Goal: Task Accomplishment & Management: Complete application form

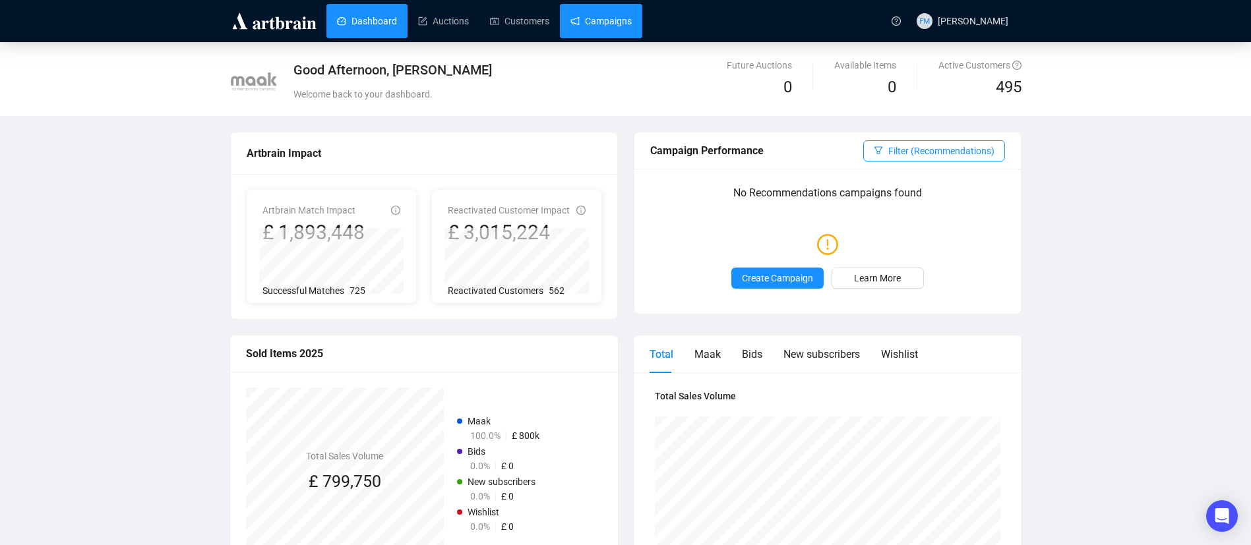
click at [593, 27] on link "Campaigns" at bounding box center [600, 21] width 61 height 34
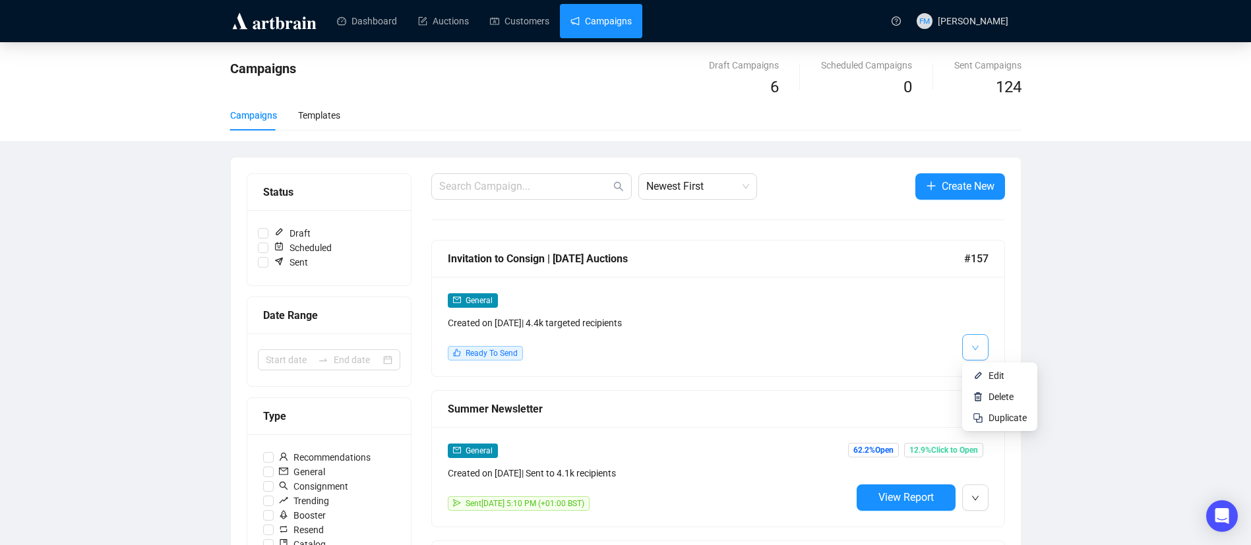
click at [975, 344] on icon "down" at bounding box center [975, 348] width 8 height 8
click at [987, 370] on li "Edit" at bounding box center [1000, 375] width 70 height 21
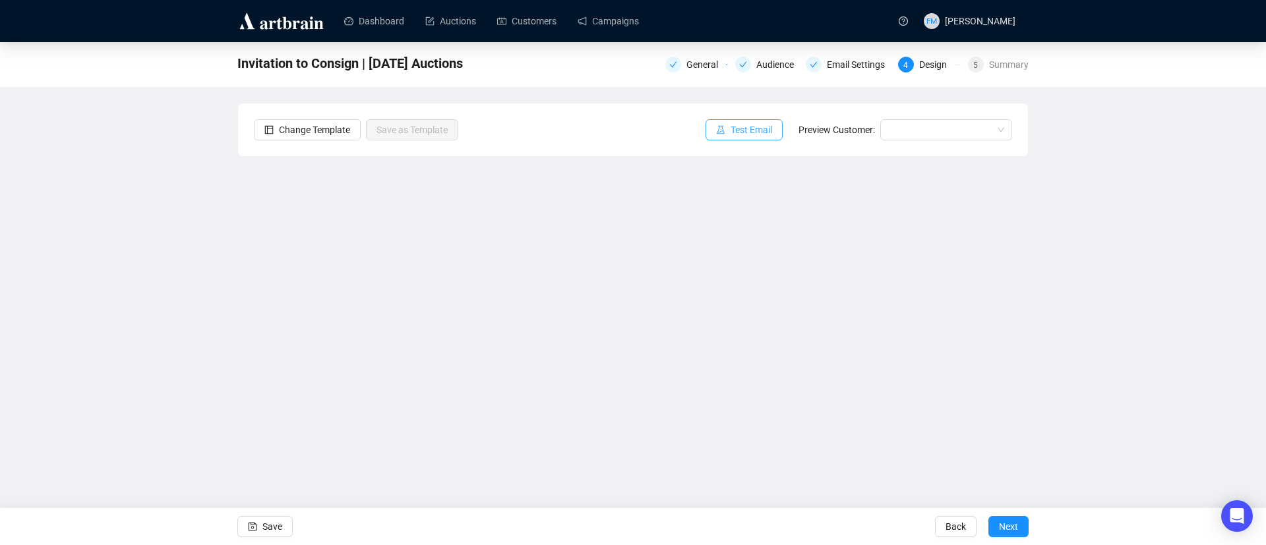
click at [739, 129] on span "Test Email" at bounding box center [752, 130] width 42 height 15
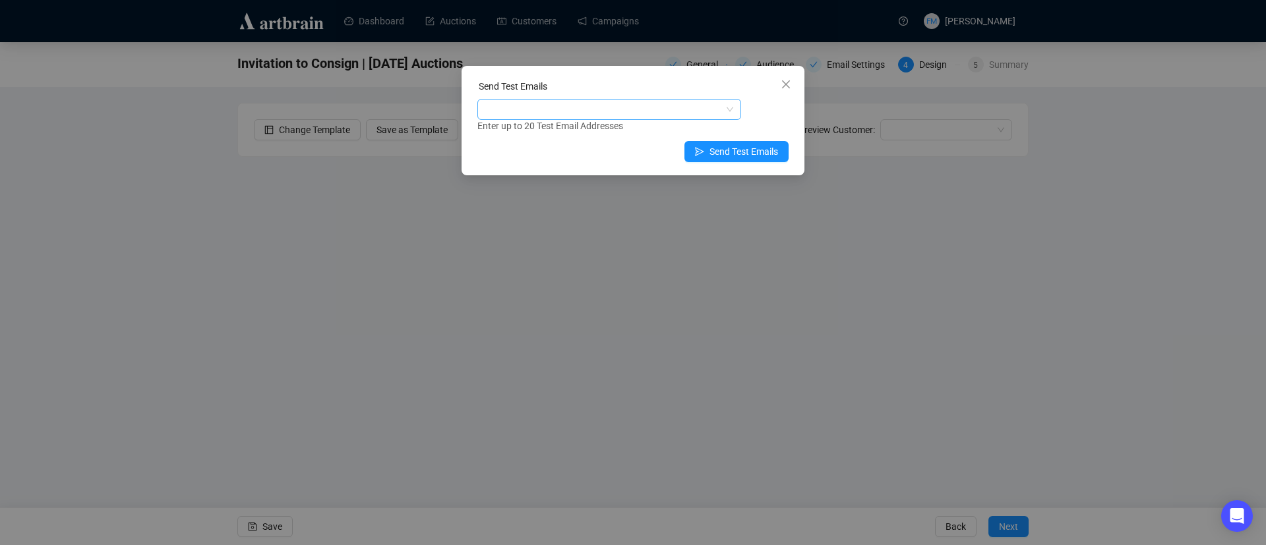
click at [685, 104] on div at bounding box center [602, 109] width 245 height 18
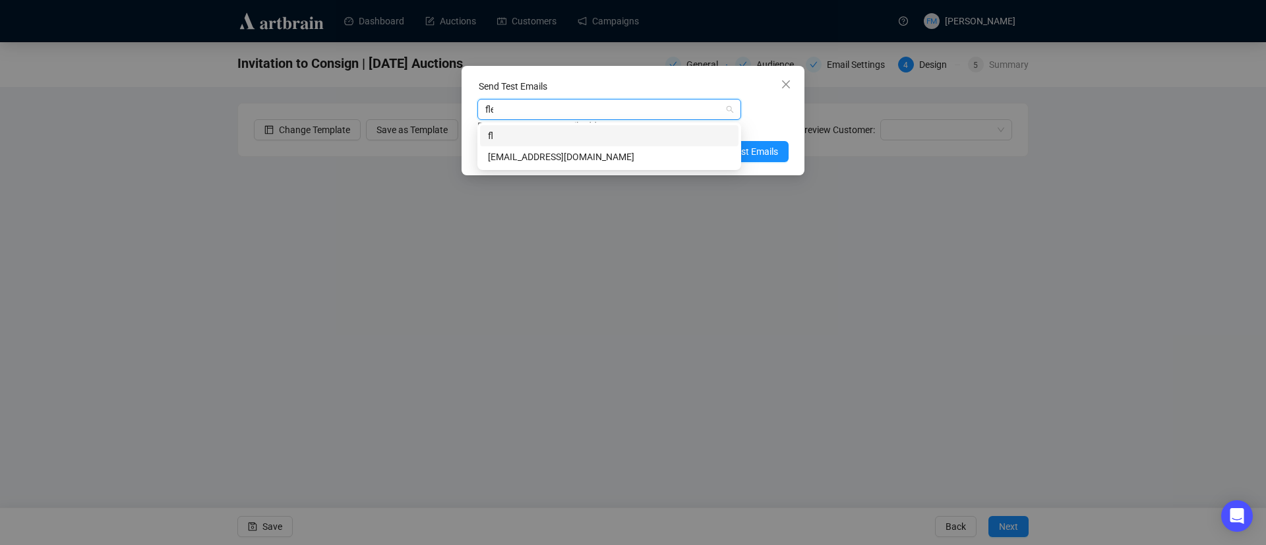
type input "fleur"
click at [621, 158] on div "[EMAIL_ADDRESS][DOMAIN_NAME]" at bounding box center [609, 157] width 243 height 15
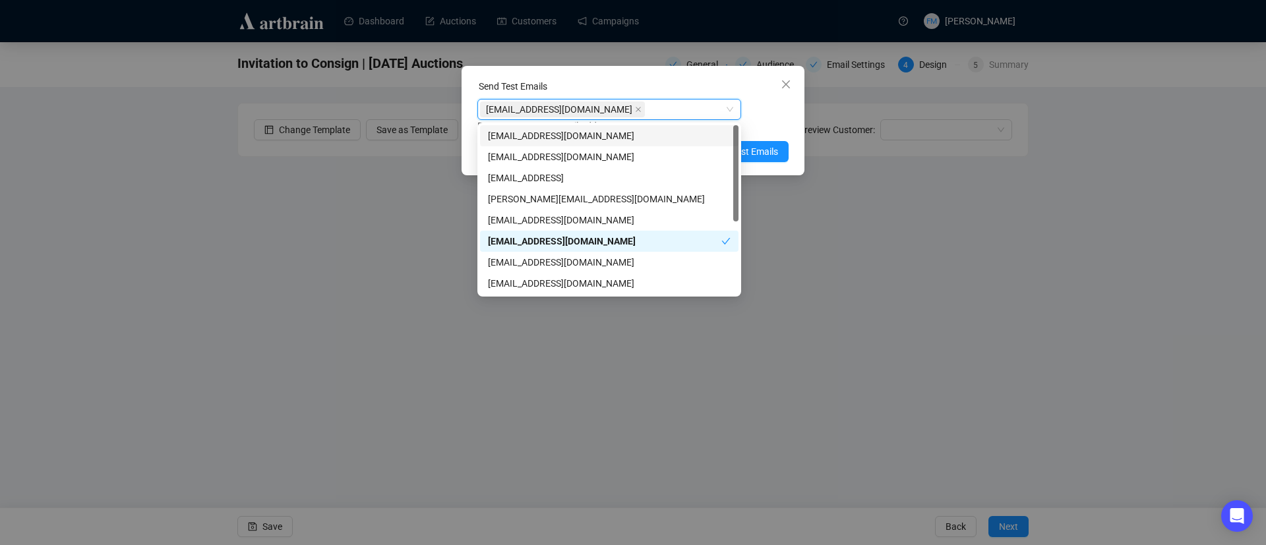
click at [766, 128] on div "Enter up to 20 Test Email Addresses" at bounding box center [632, 126] width 311 height 15
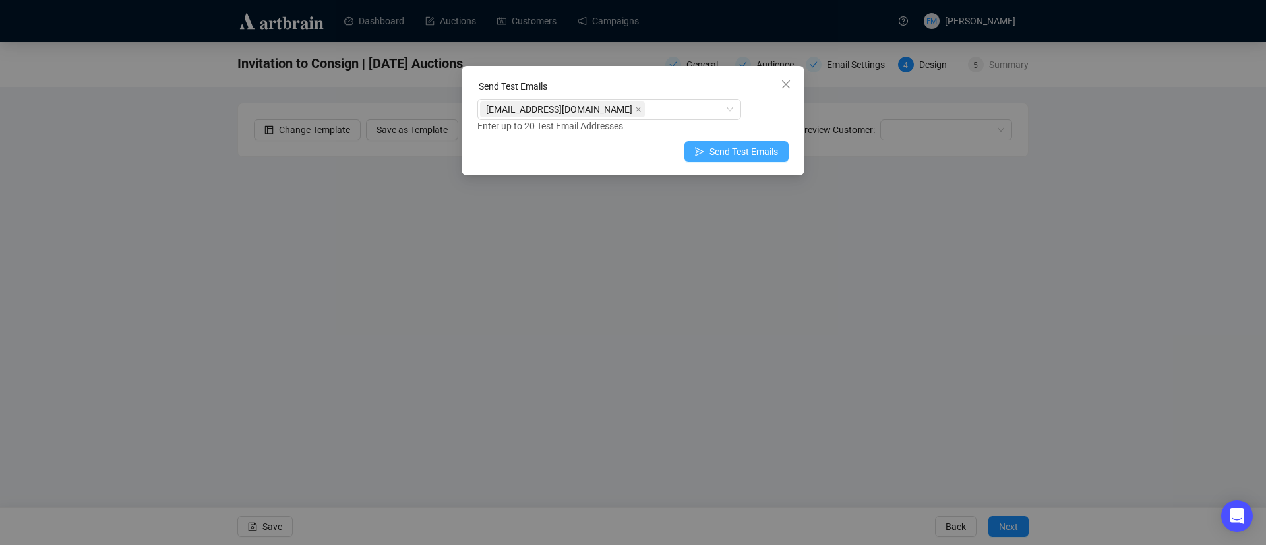
click at [742, 150] on span "Send Test Emails" at bounding box center [744, 151] width 69 height 15
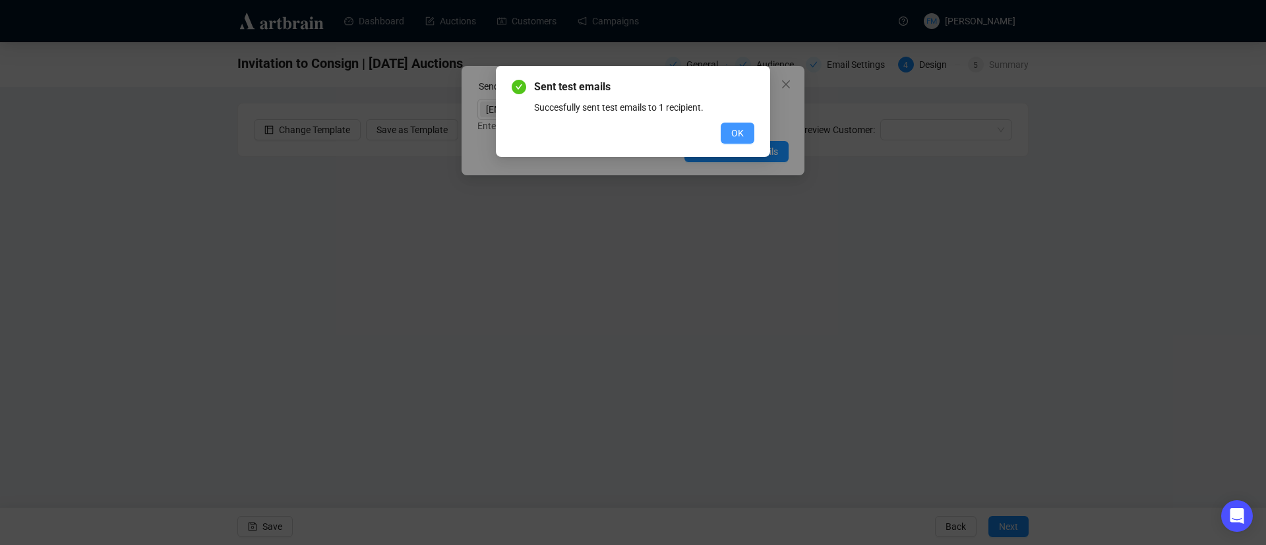
click at [729, 133] on button "OK" at bounding box center [738, 133] width 34 height 21
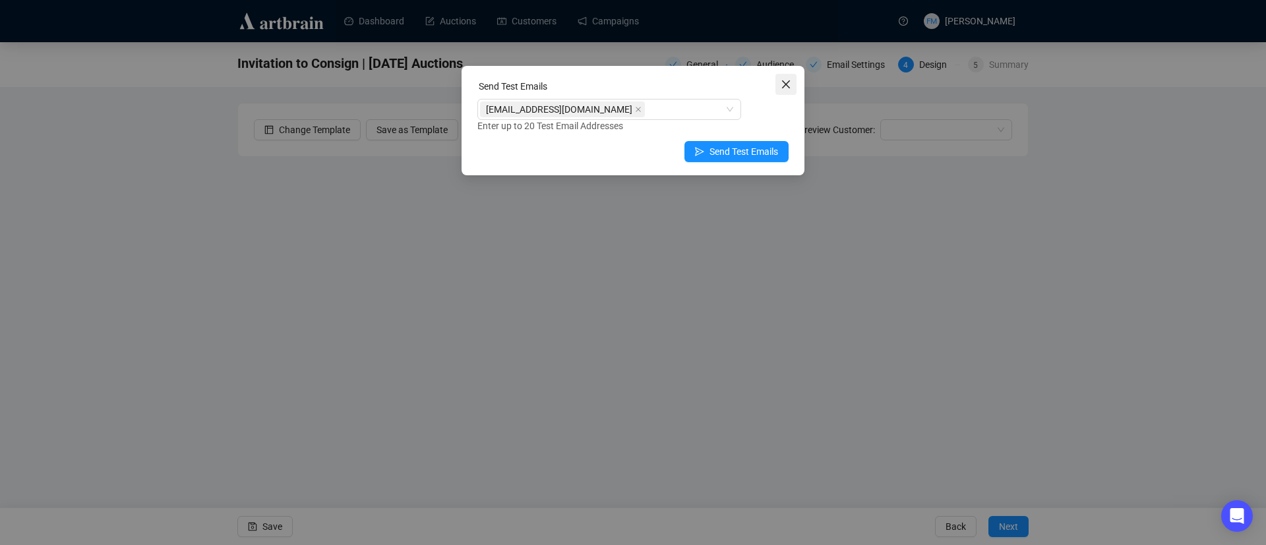
click at [789, 87] on icon "close" at bounding box center [786, 84] width 8 height 8
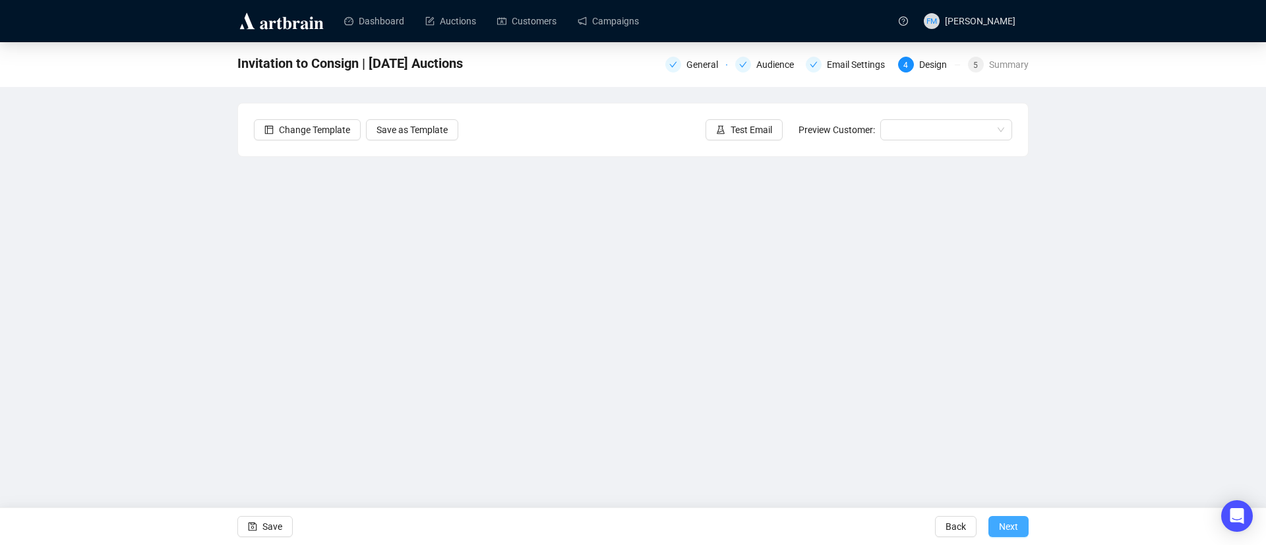
click at [1012, 516] on span "Next" at bounding box center [1008, 526] width 19 height 37
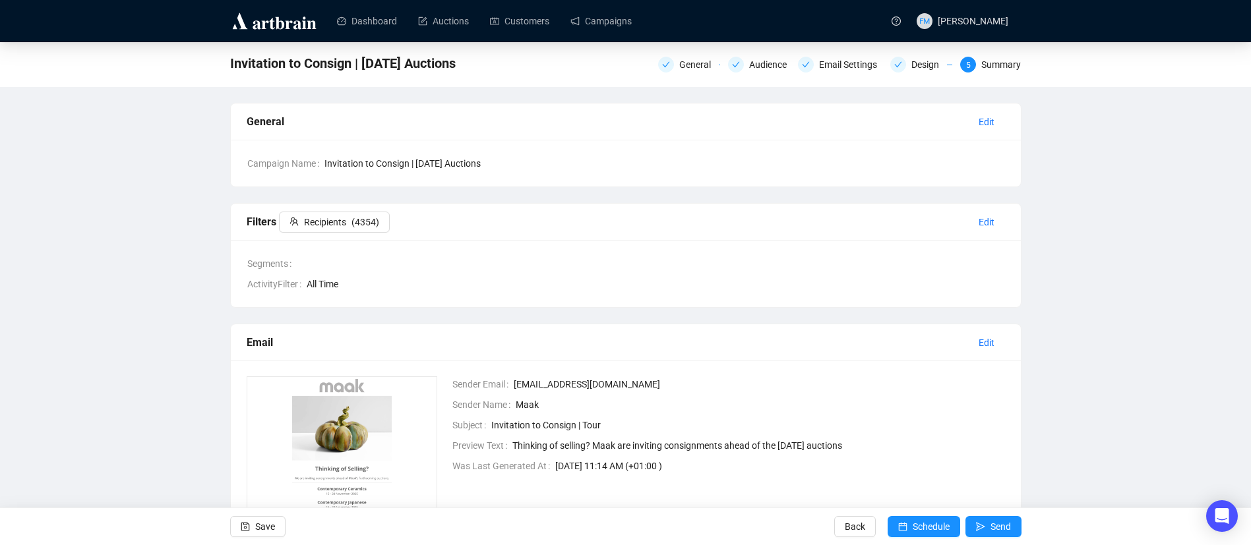
scroll to position [179, 0]
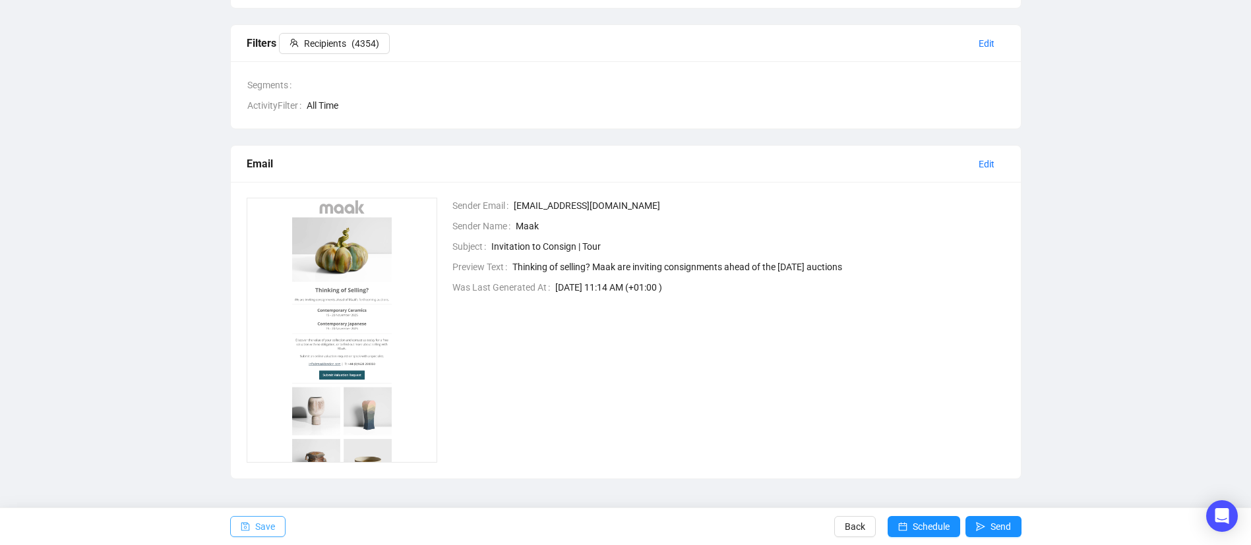
click at [252, 528] on button "Save" at bounding box center [257, 526] width 55 height 21
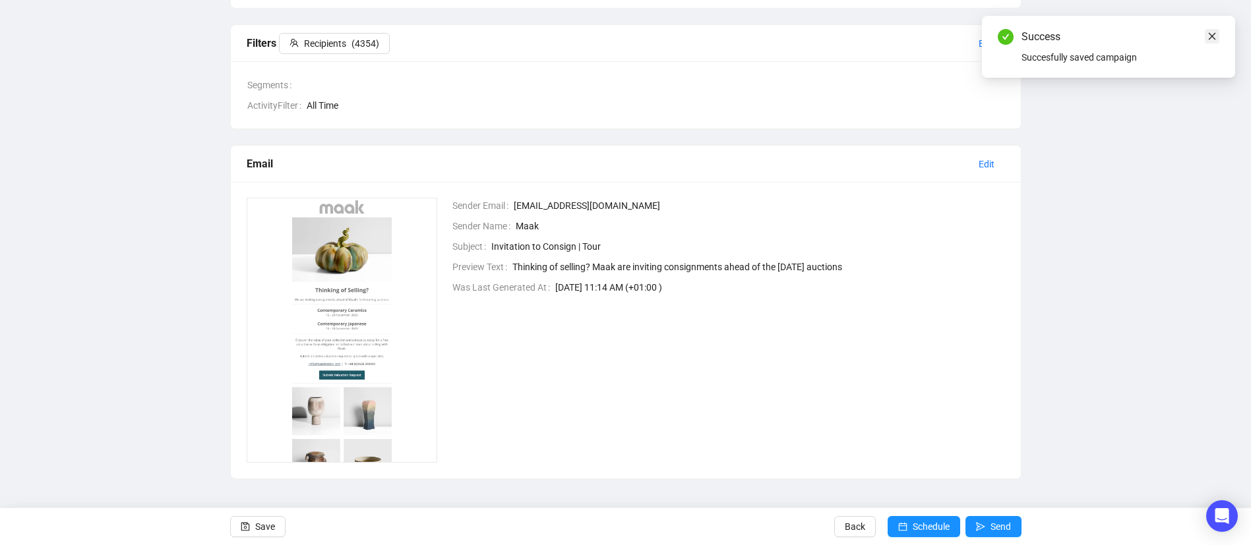
click at [1211, 34] on icon "close" at bounding box center [1212, 36] width 9 height 9
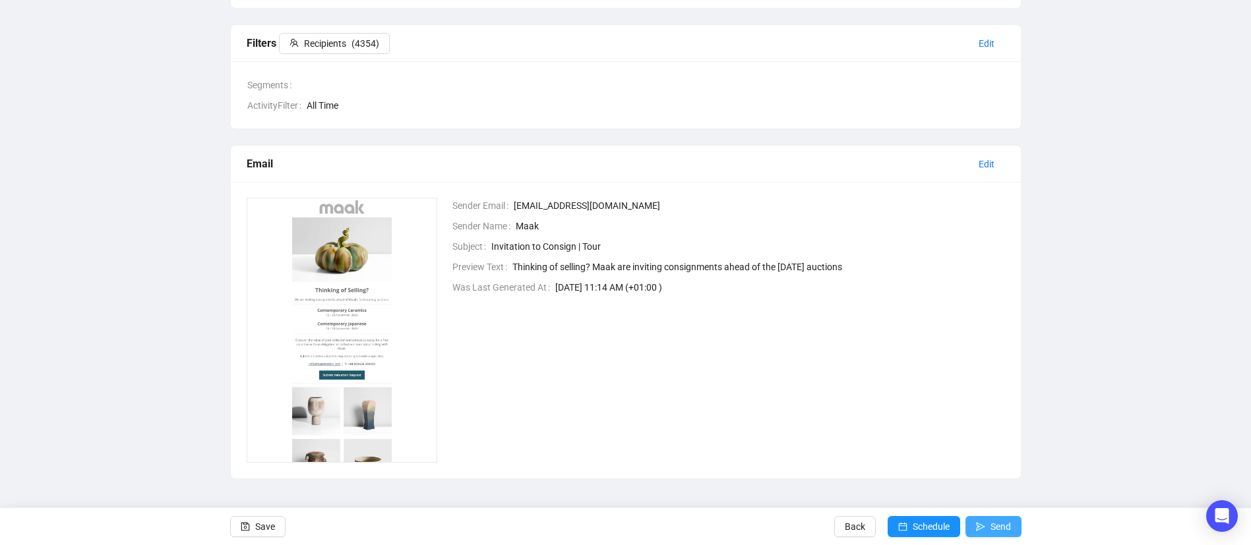
click at [998, 526] on span "Send" at bounding box center [1001, 526] width 20 height 37
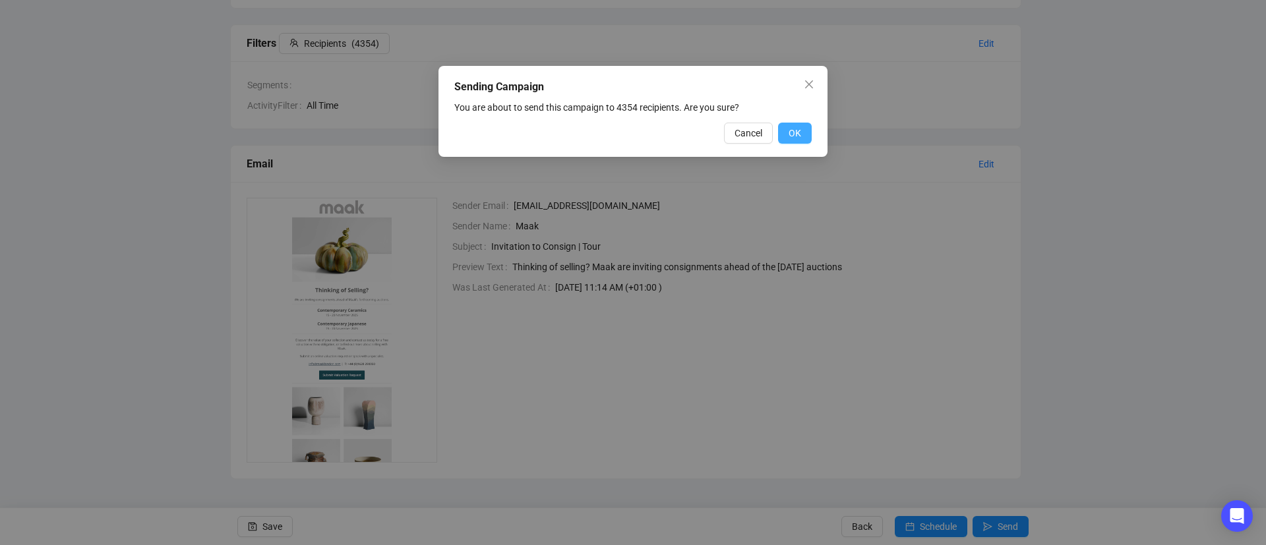
click at [793, 131] on span "OK" at bounding box center [795, 133] width 13 height 15
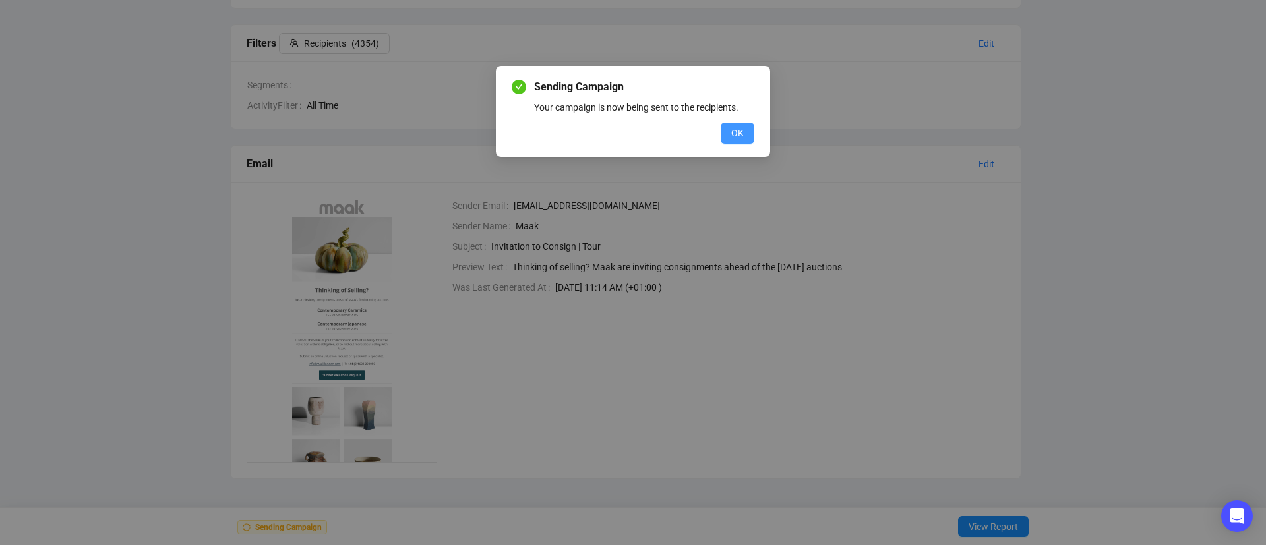
click at [735, 130] on span "OK" at bounding box center [737, 133] width 13 height 15
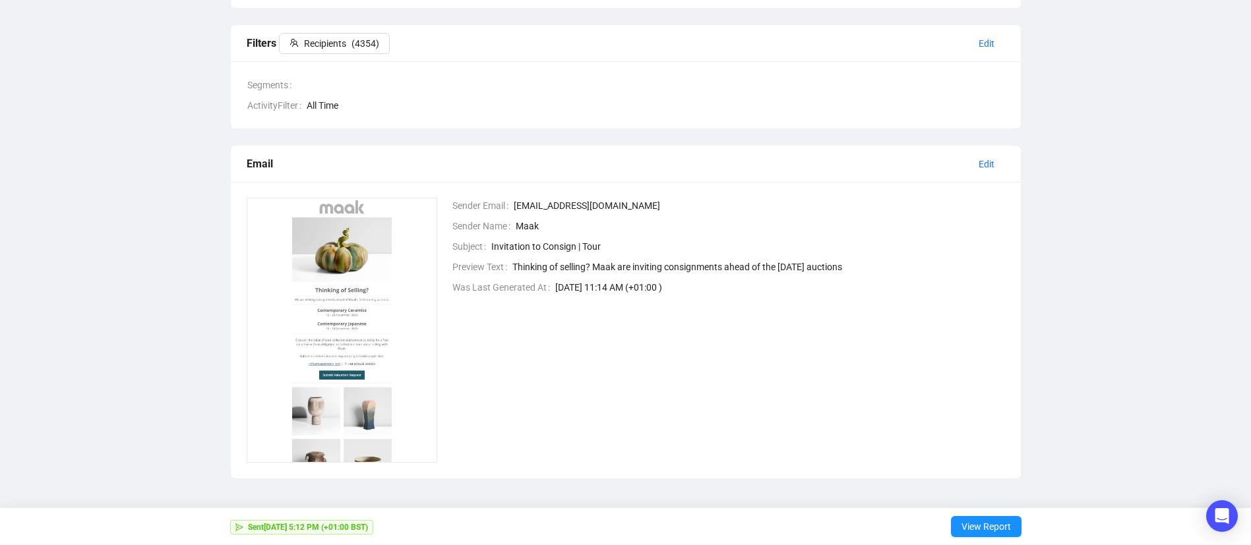
scroll to position [0, 0]
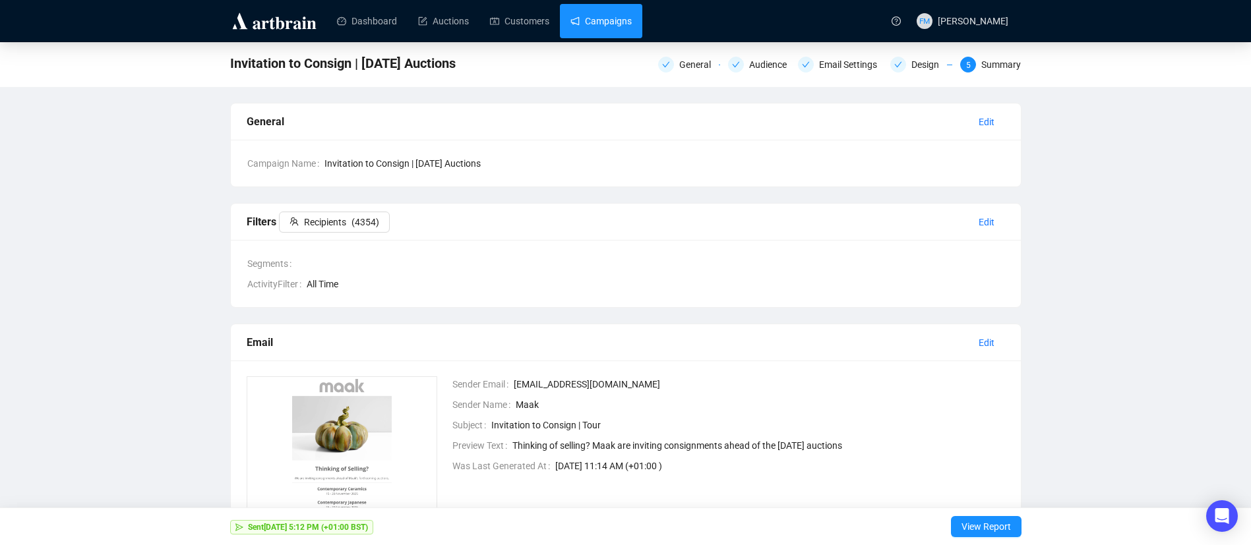
click at [603, 19] on link "Campaigns" at bounding box center [600, 21] width 61 height 34
